Goal: Check status

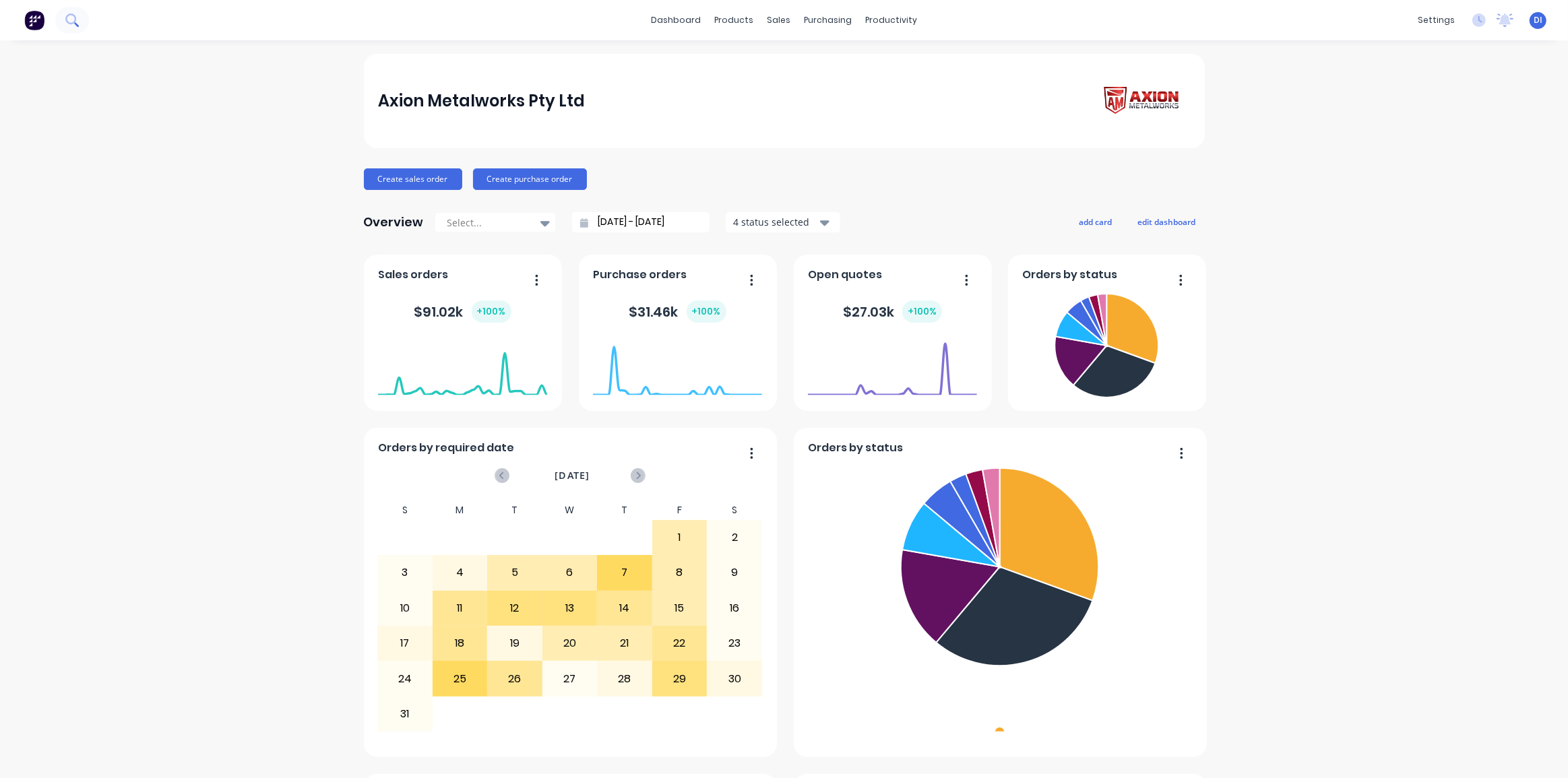
click at [79, 22] on button at bounding box center [72, 20] width 34 height 27
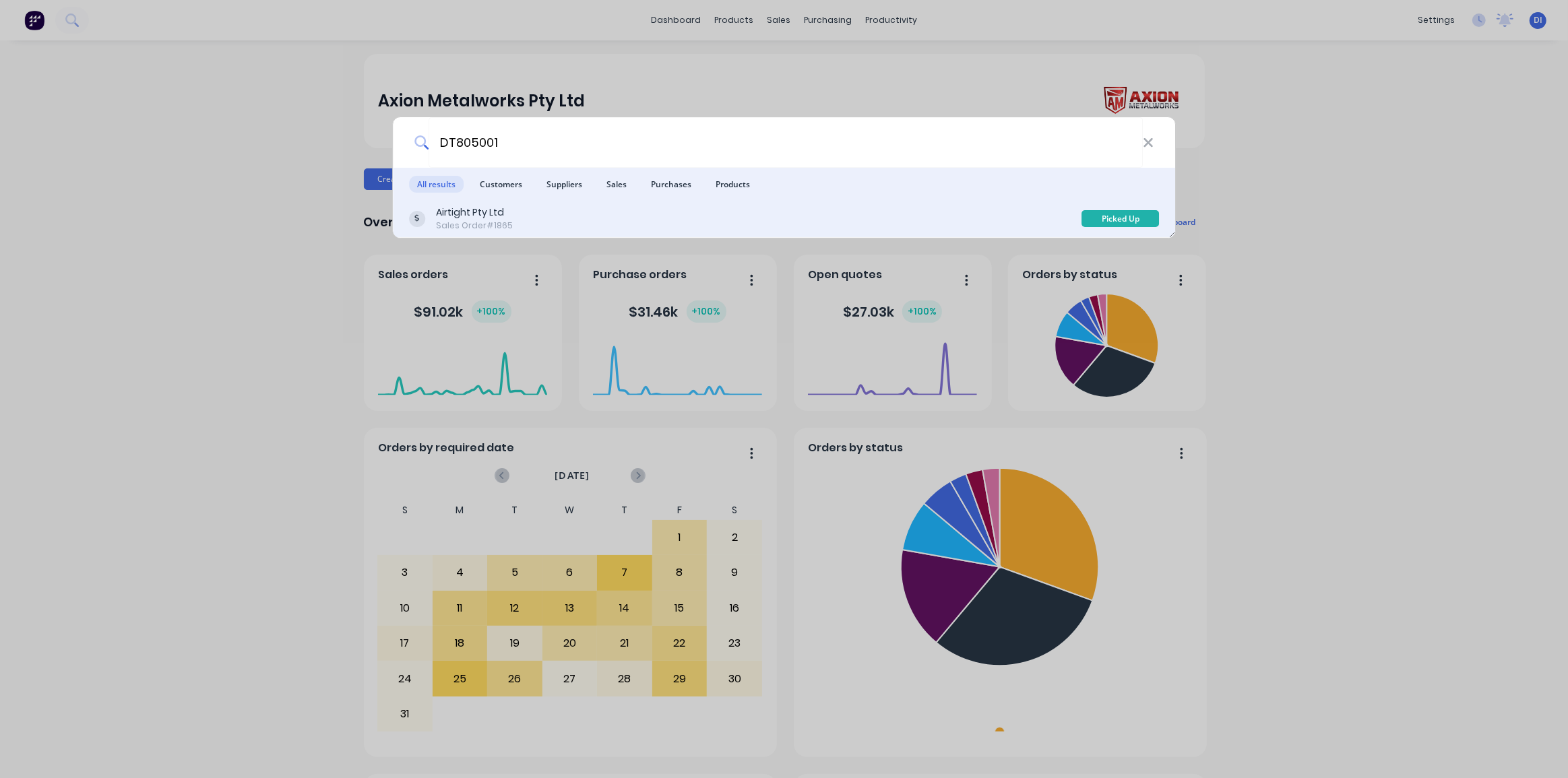
type input "DT805001"
click at [556, 212] on div "Airtight Pty Ltd Sales Order #1865" at bounding box center [746, 218] width 673 height 26
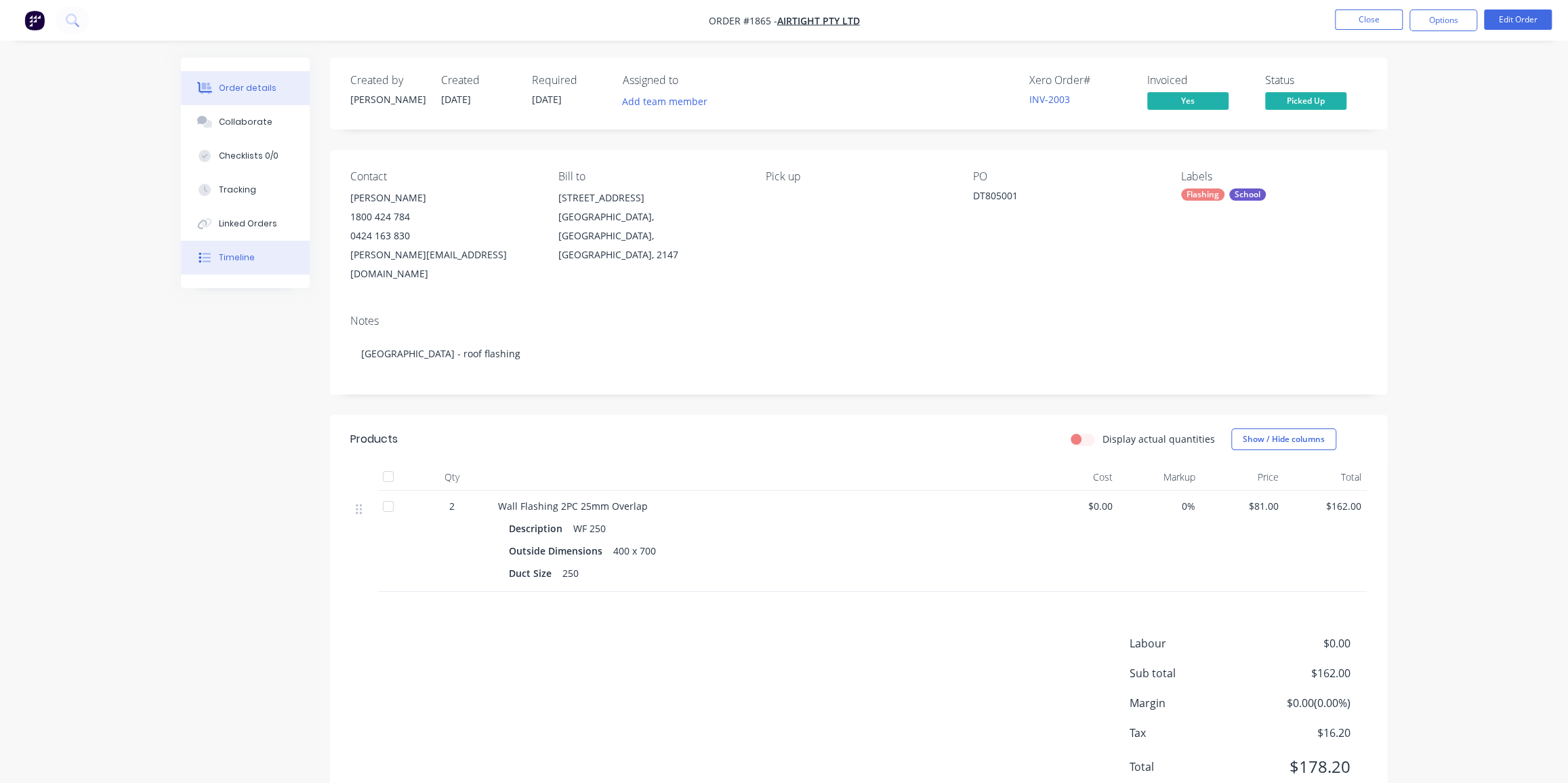
click at [239, 258] on div "Timeline" at bounding box center [237, 258] width 36 height 12
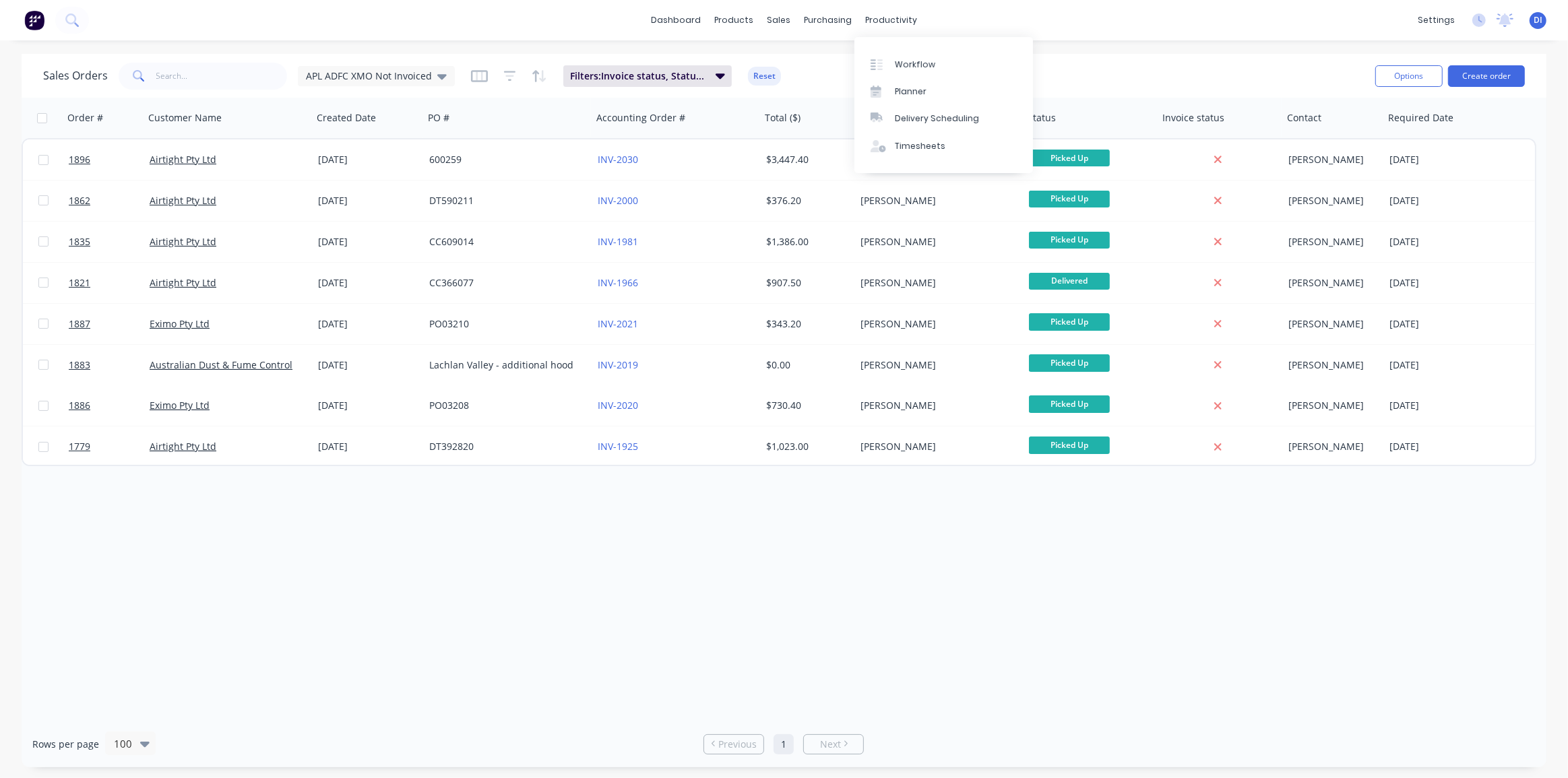
click at [908, 41] on div "Workflow Planner Delivery Scheduling Timesheets" at bounding box center [943, 105] width 178 height 136
click at [958, 31] on div "dashboard products sales purchasing productivity dashboard products Product Cat…" at bounding box center [784, 20] width 1568 height 40
click at [1010, 45] on div "dashboard products sales purchasing productivity dashboard products Product Cat…" at bounding box center [784, 389] width 1568 height 778
